Goal: Task Accomplishment & Management: Manage account settings

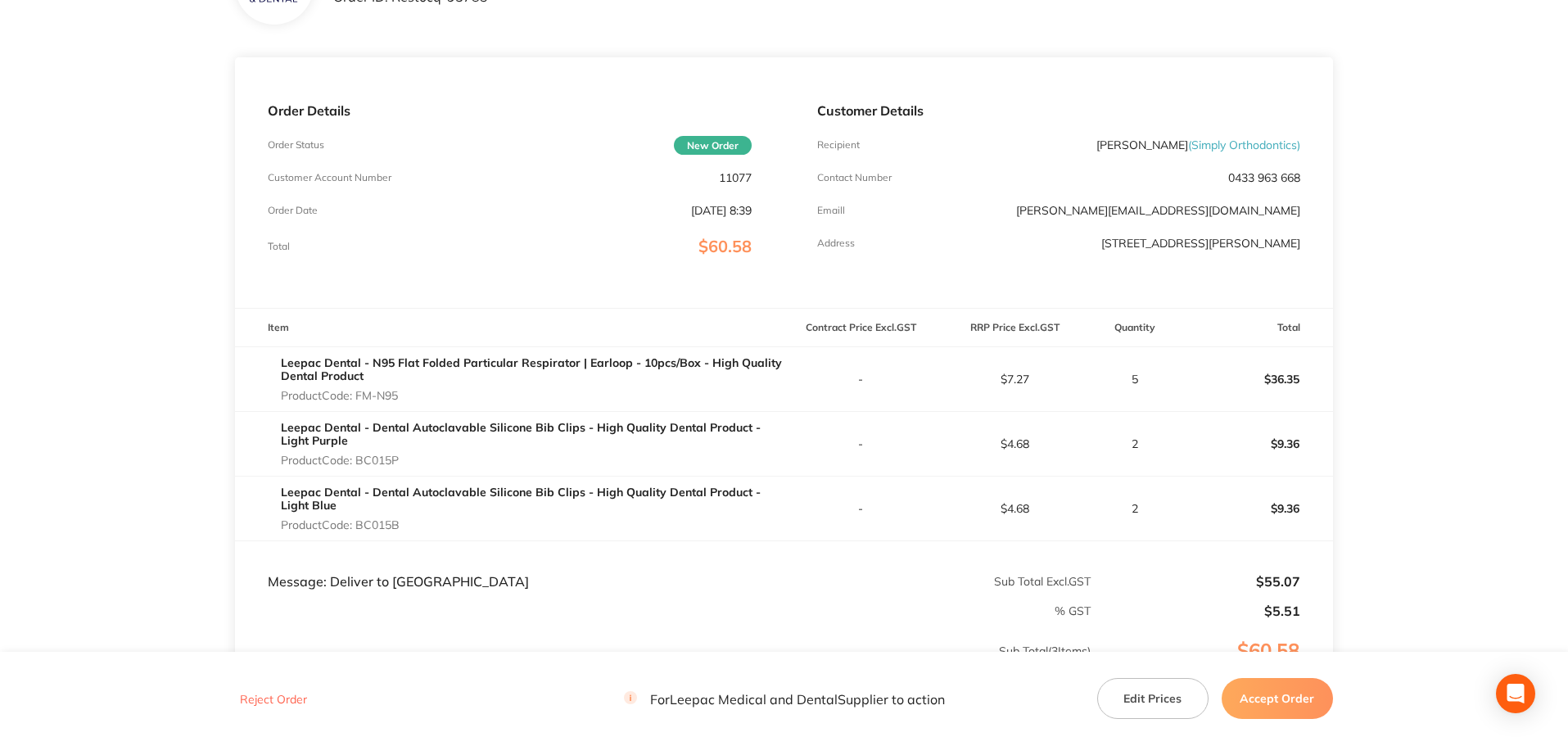
scroll to position [142, 0]
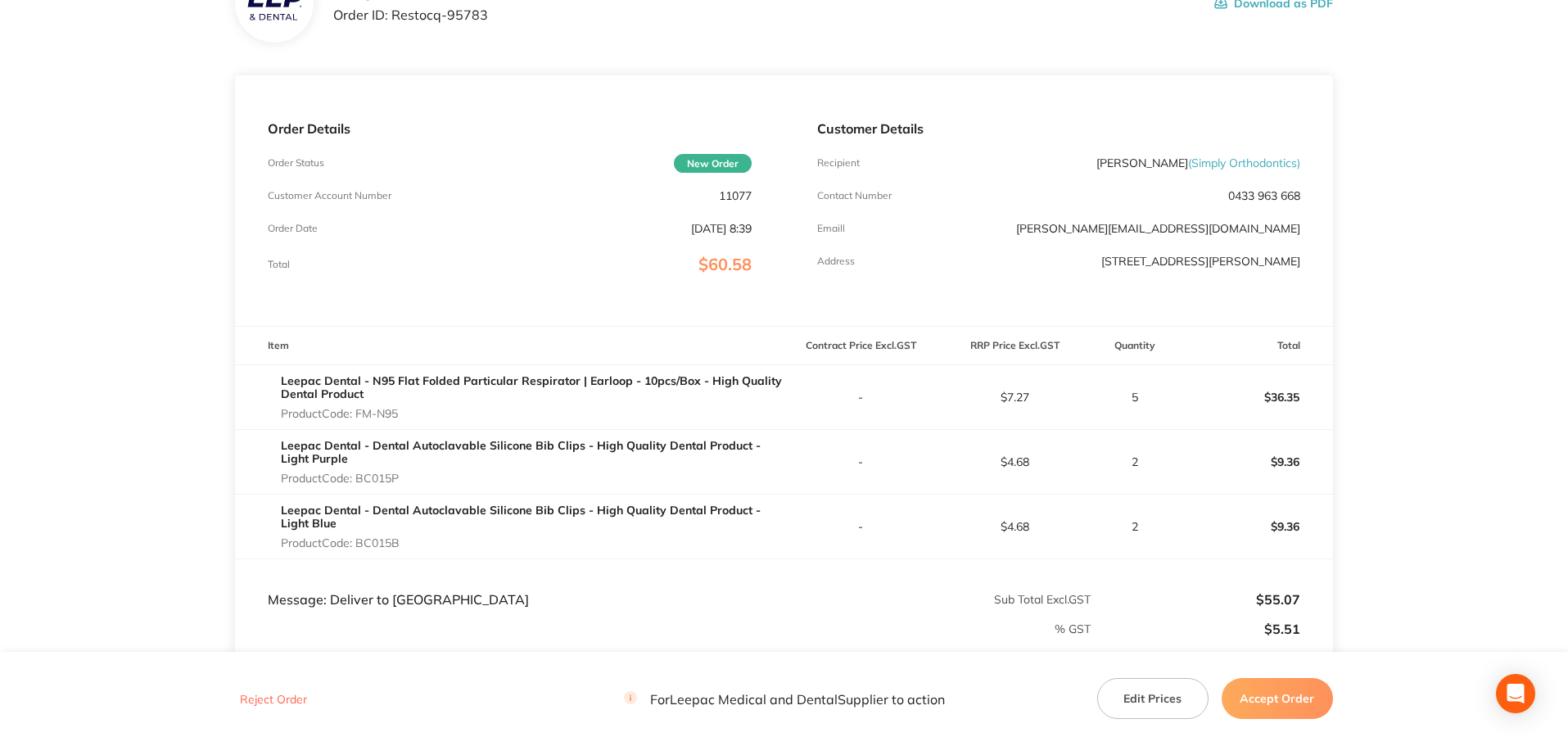
drag, startPoint x: 1566, startPoint y: 372, endPoint x: 1572, endPoint y: 379, distance: 9.2
click at [1568, 378] on html "Leepac Medical and Dental Order ID: Restocq- 95783 Download as PDF Order Detail…" at bounding box center [784, 231] width 1568 height 746
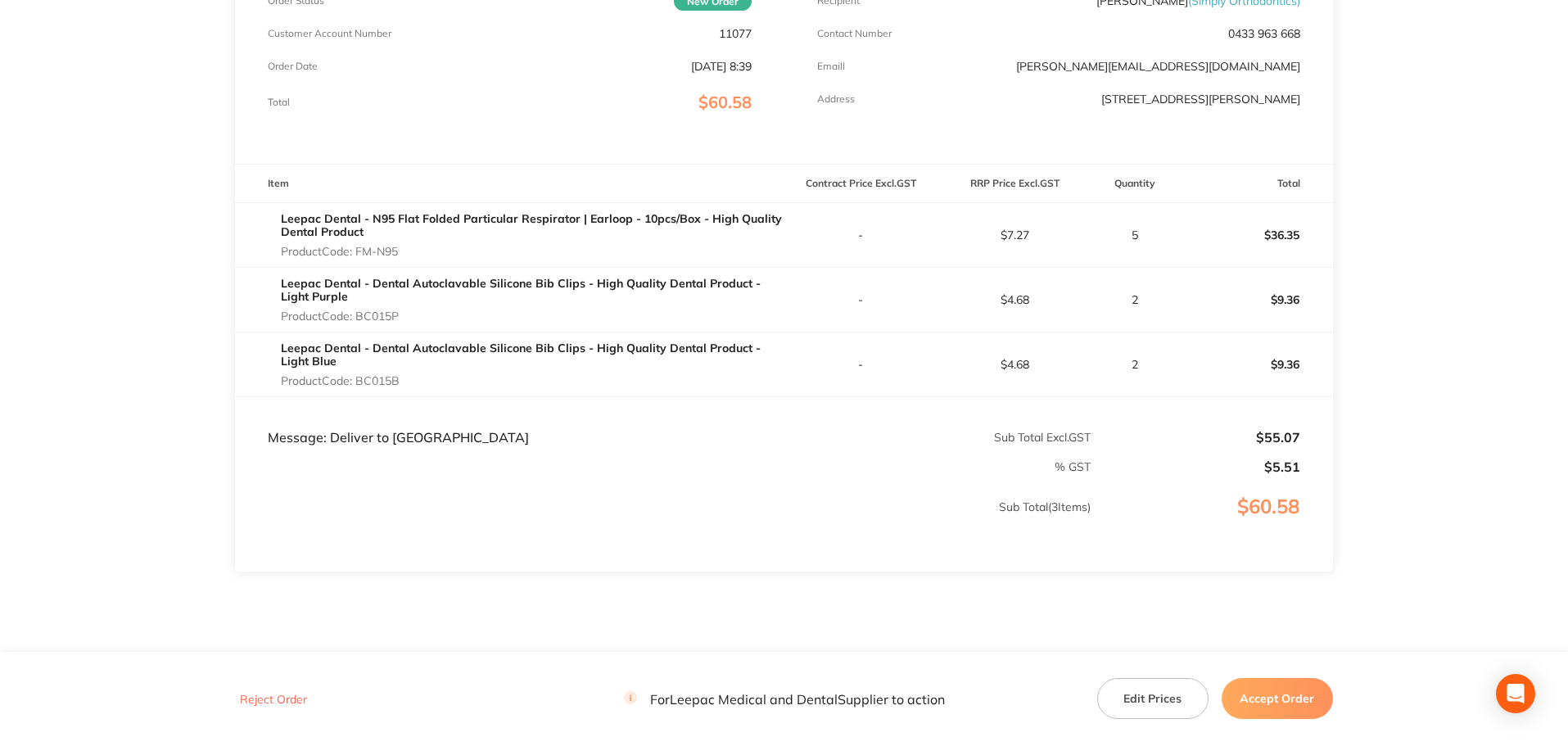
scroll to position [355, 0]
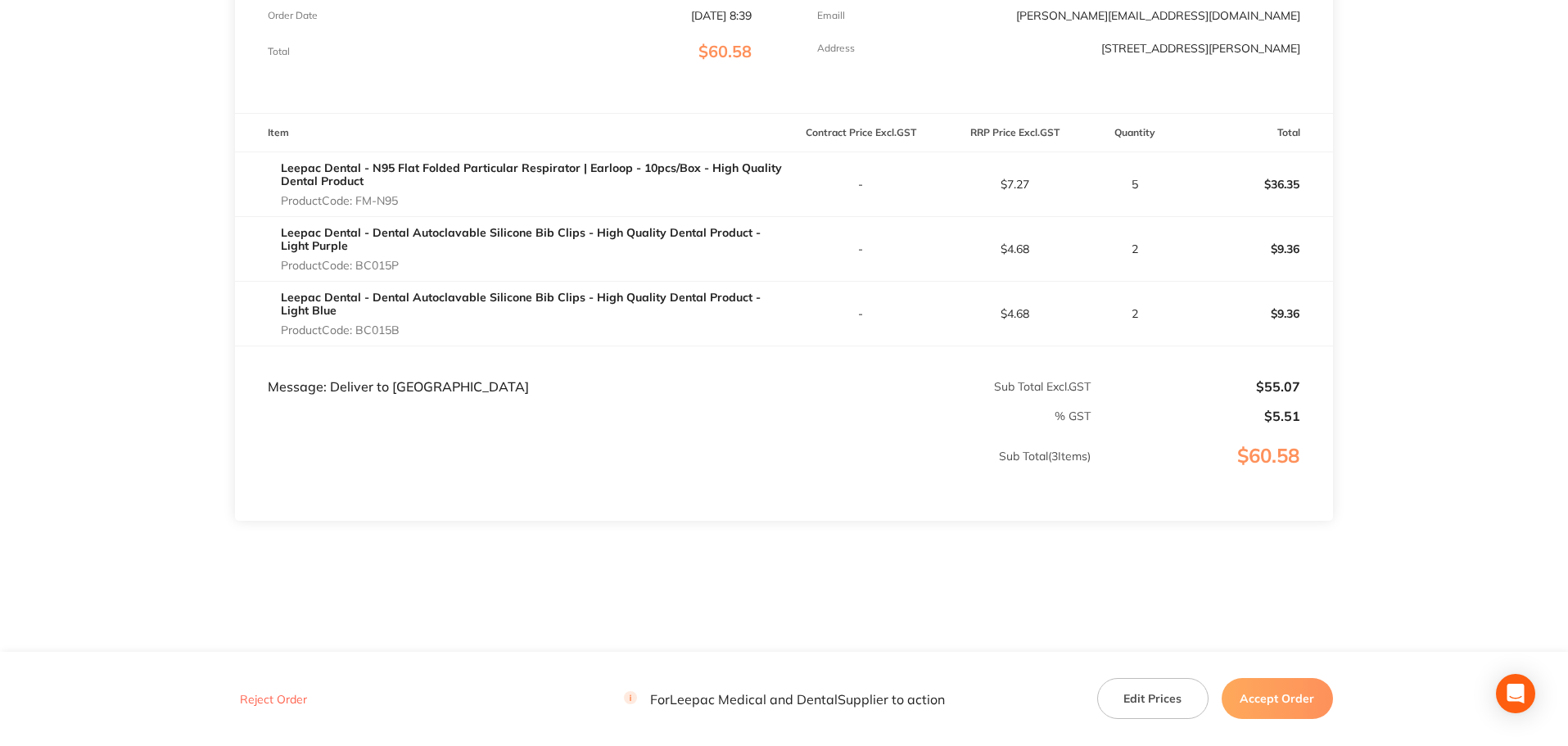
click at [1293, 705] on button "Accept Order" at bounding box center [1278, 698] width 111 height 41
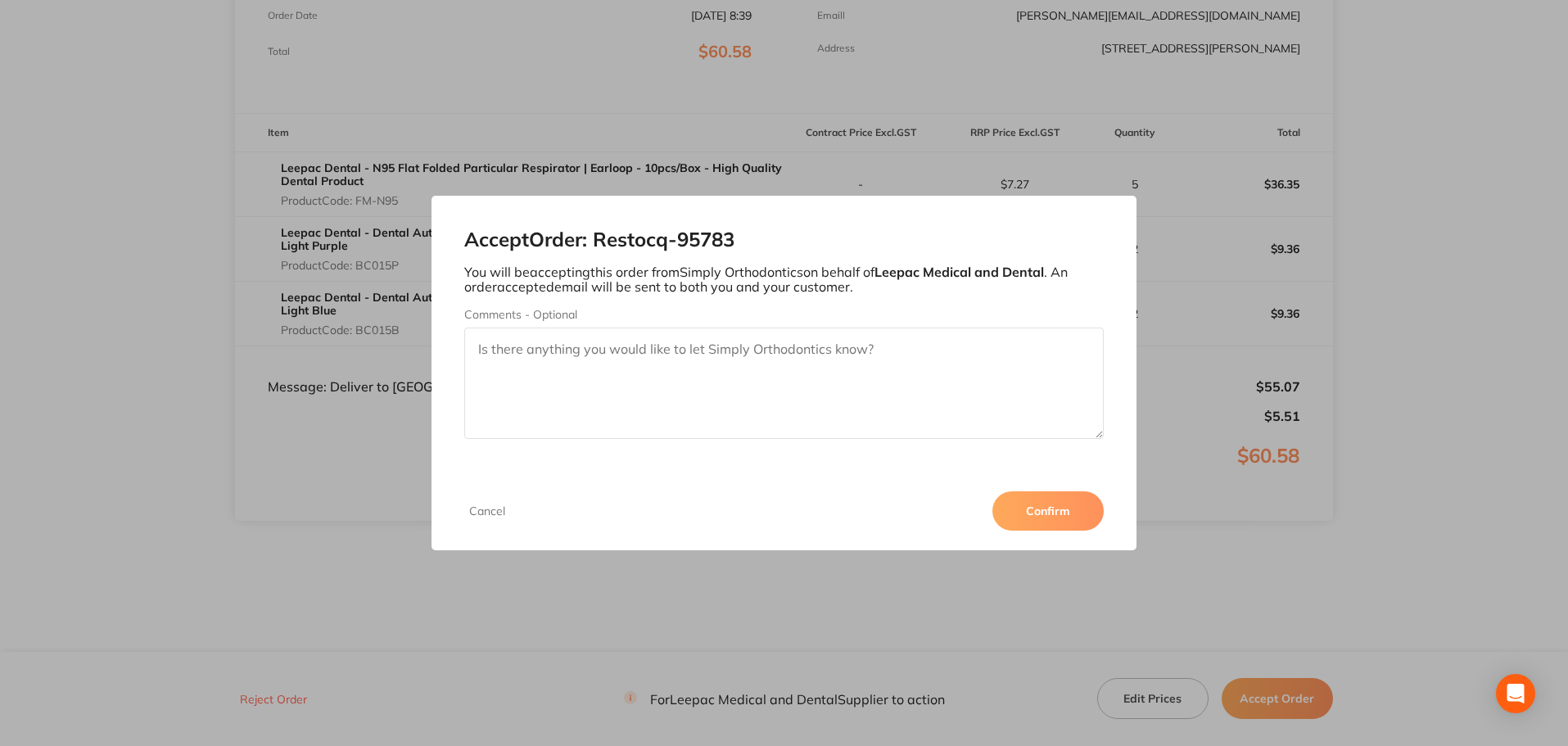
drag, startPoint x: 895, startPoint y: 353, endPoint x: 324, endPoint y: 334, distance: 571.3
click at [324, 334] on div "Accept Order: Restocq- 95783 You will be accepting this order from Simply Ortho…" at bounding box center [784, 373] width 1568 height 746
type textarea "There will be a freight charge of $16.90 included with the order."
click at [1044, 516] on button "Confirm" at bounding box center [1048, 511] width 111 height 40
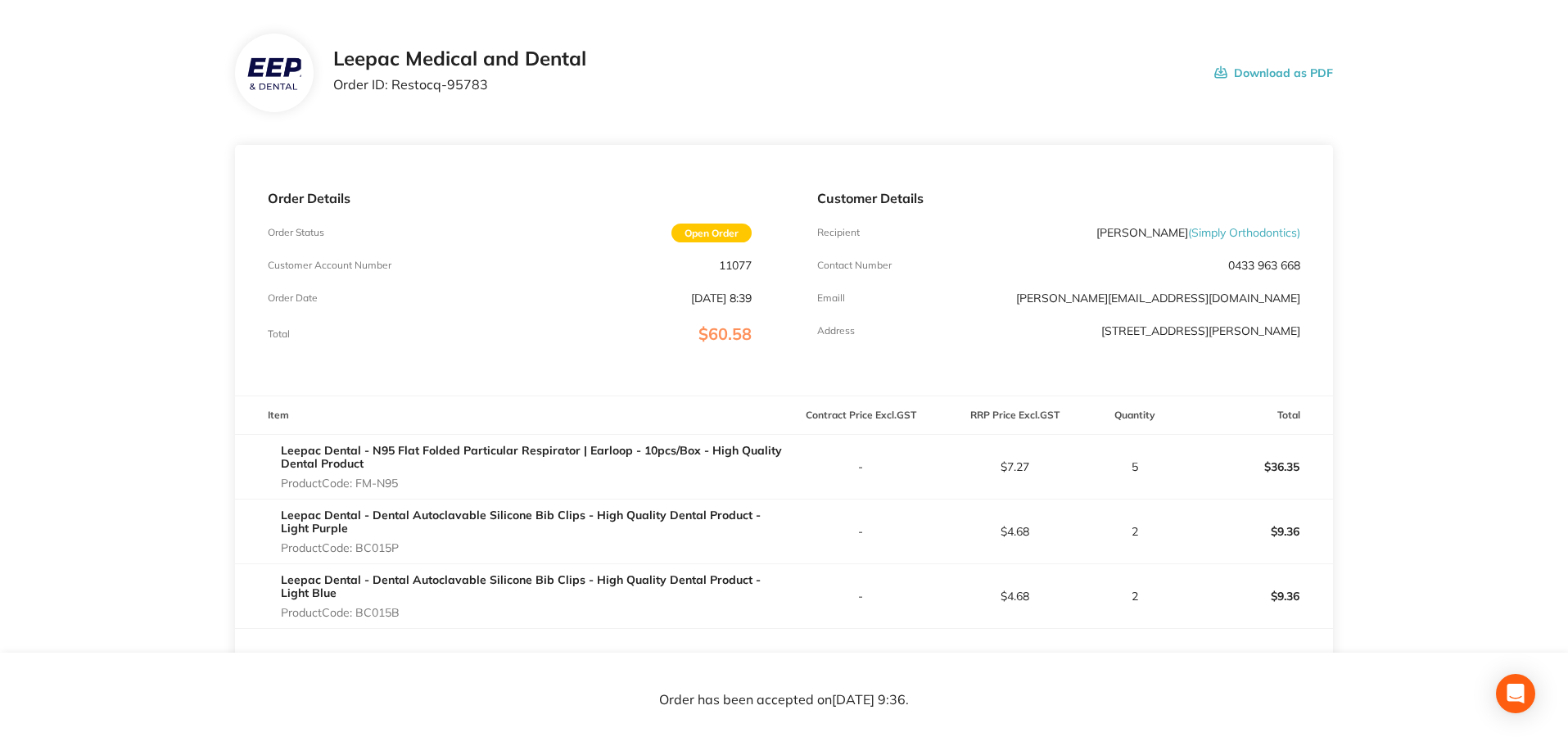
scroll to position [0, 0]
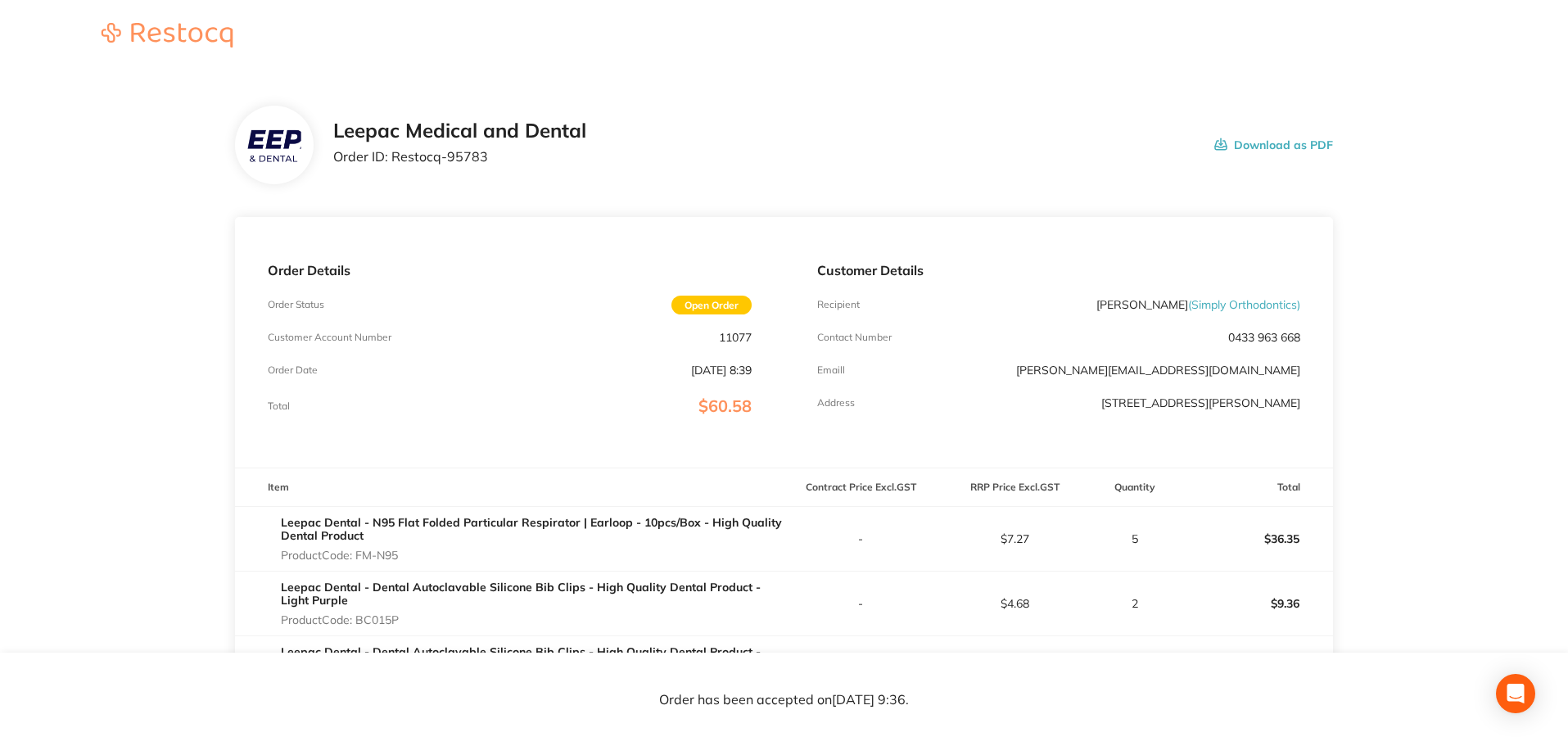
click at [1287, 154] on button "Download as PDF" at bounding box center [1274, 145] width 119 height 51
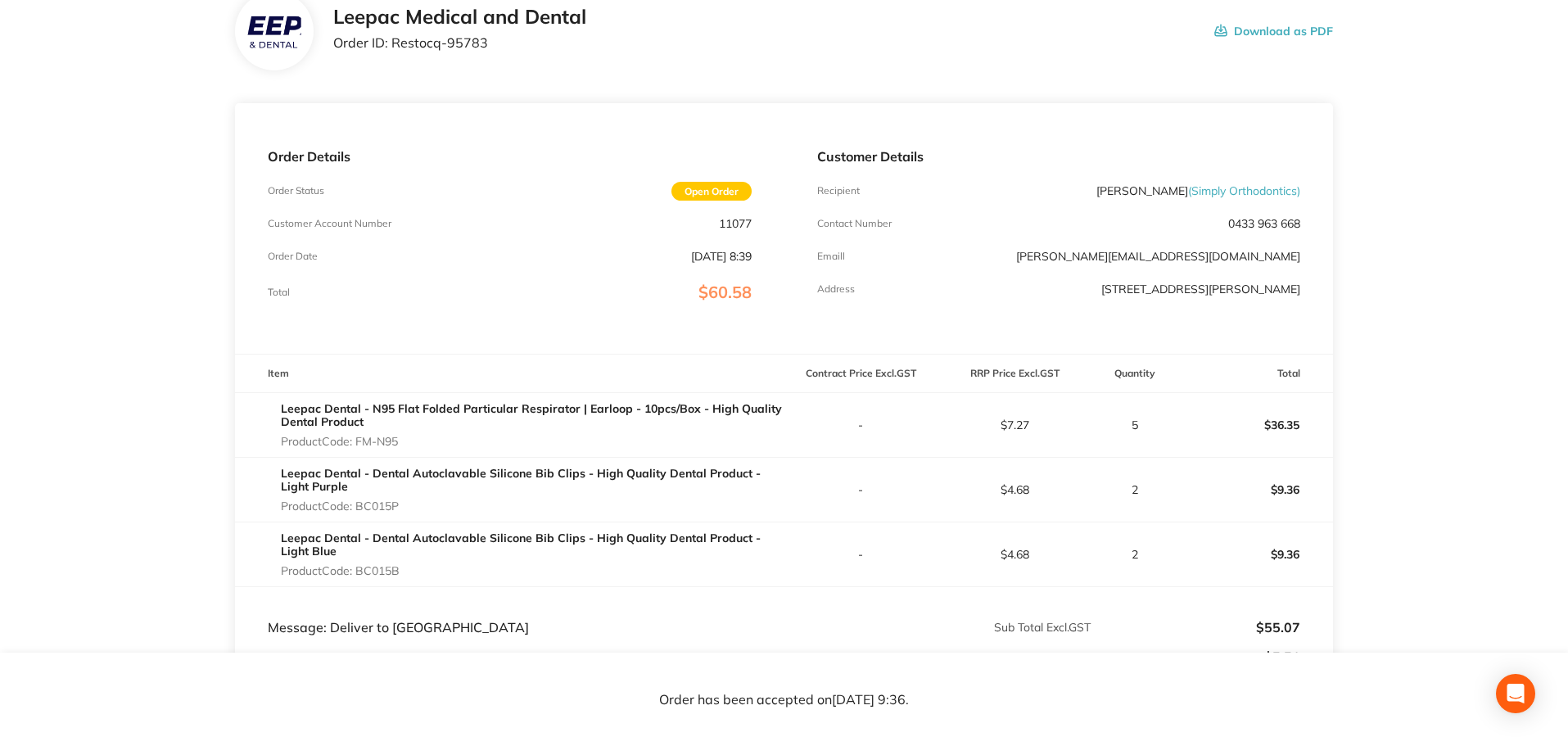
scroll to position [44, 0]
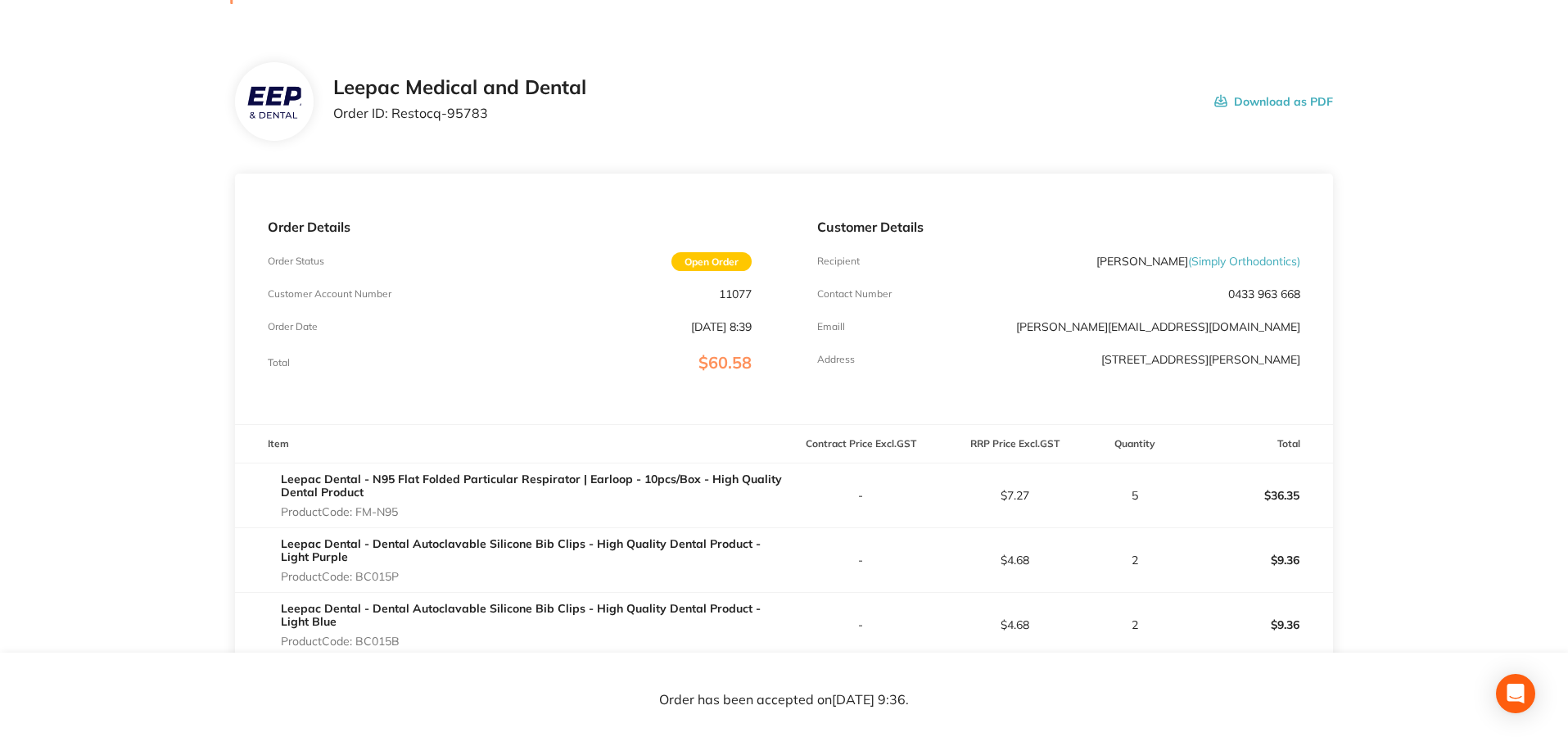
click at [1276, 106] on button "Download as PDF" at bounding box center [1274, 101] width 119 height 51
